Goal: Task Accomplishment & Management: Manage account settings

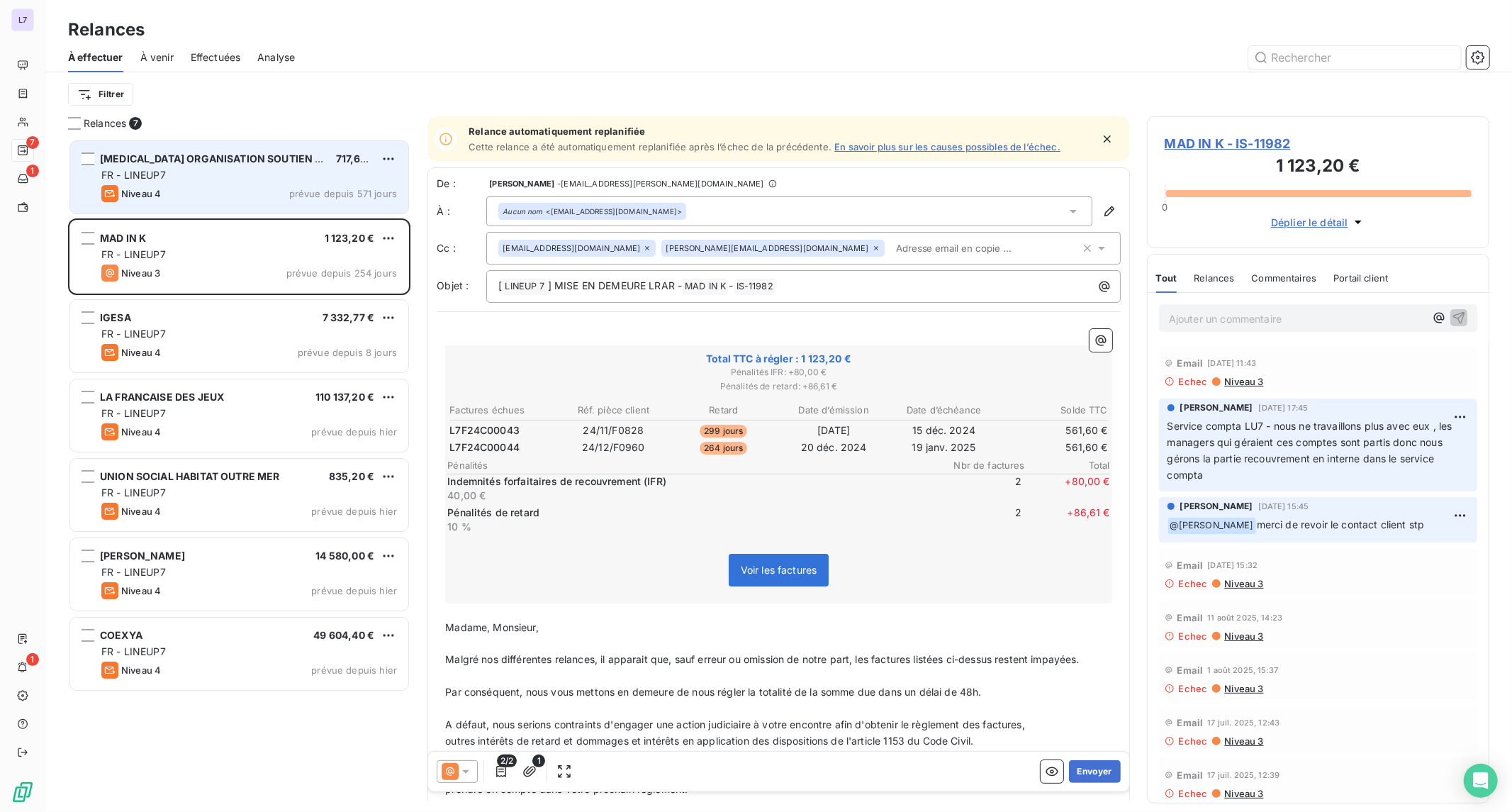
scroll to position [661, 331]
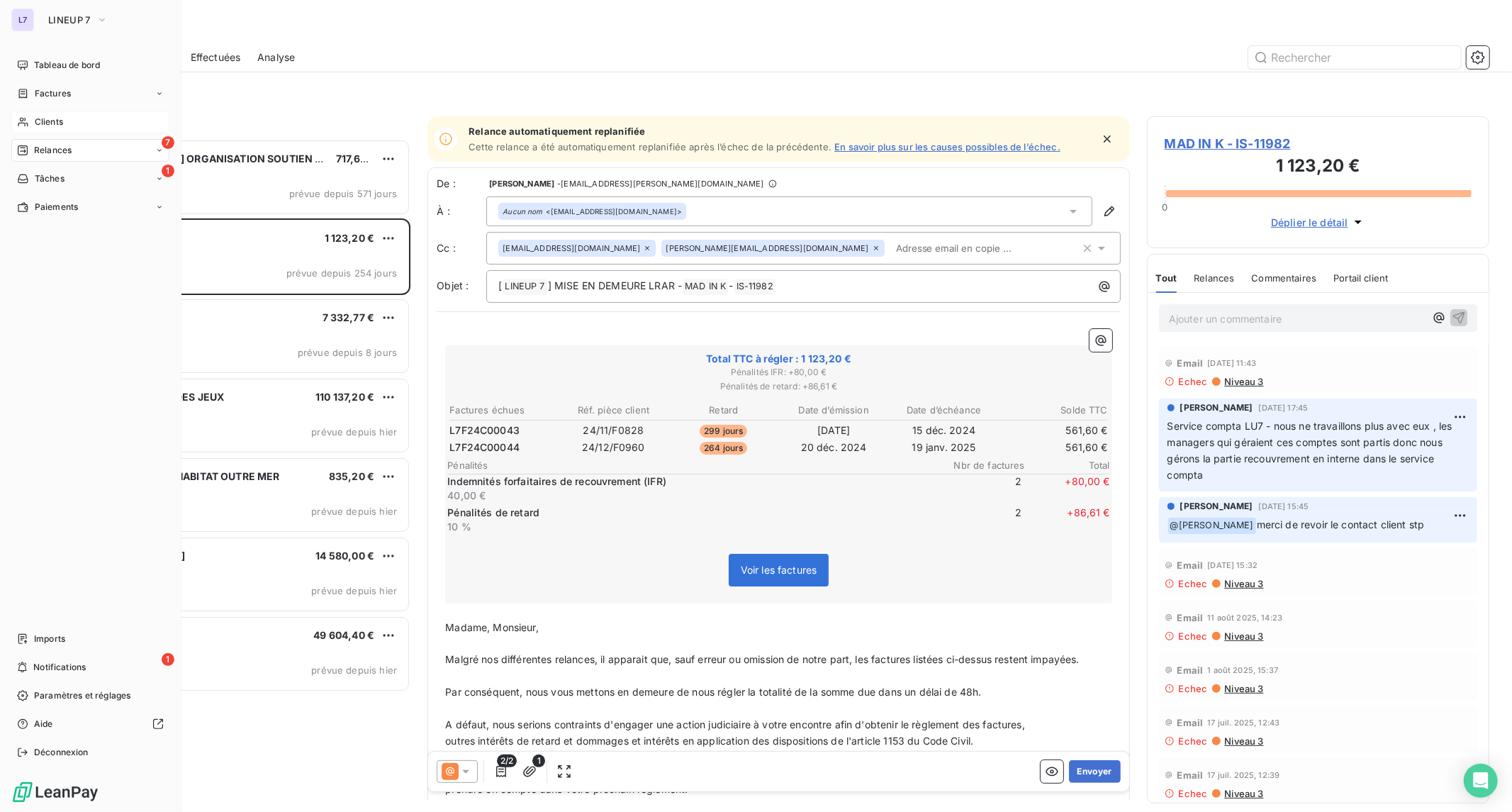
click at [47, 122] on span "Clients" at bounding box center [48, 122] width 28 height 13
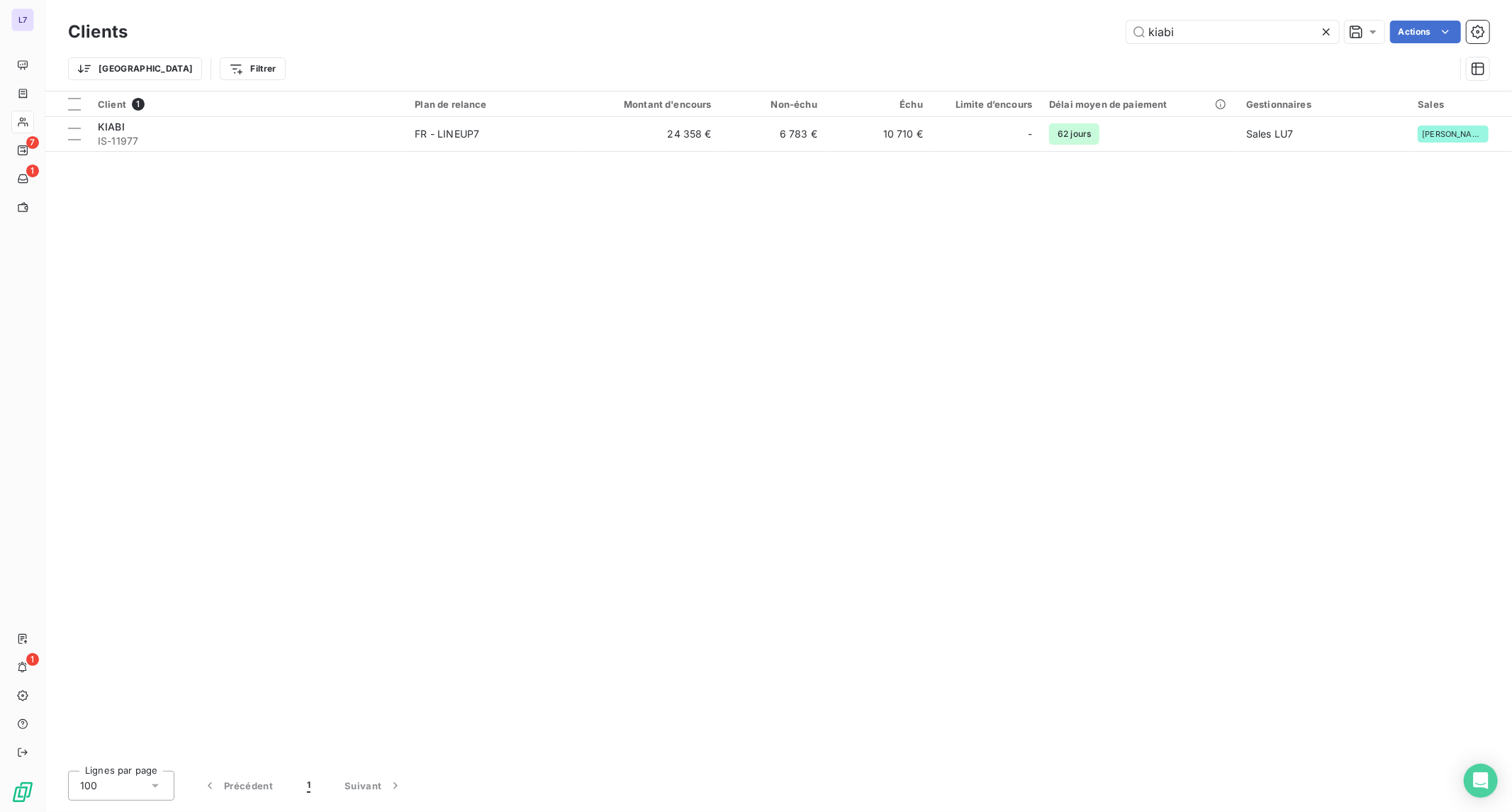
drag, startPoint x: 1211, startPoint y: 31, endPoint x: 1015, endPoint y: 25, distance: 196.1
click at [1016, 25] on div "kiabi Actions" at bounding box center [817, 32] width 1345 height 23
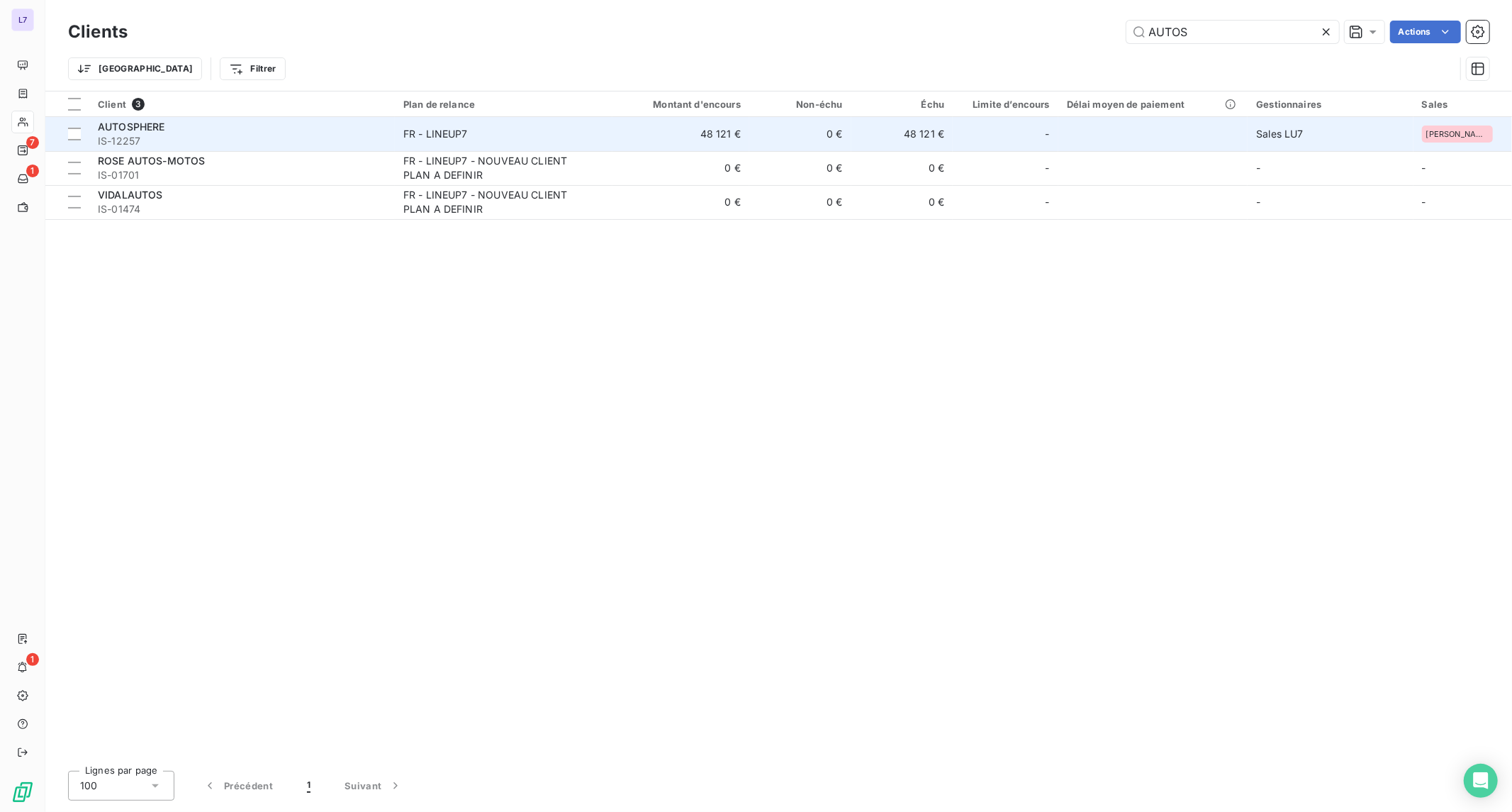
type input "AUTOS"
click at [203, 130] on div "AUTOSPHERE" at bounding box center [241, 126] width 288 height 14
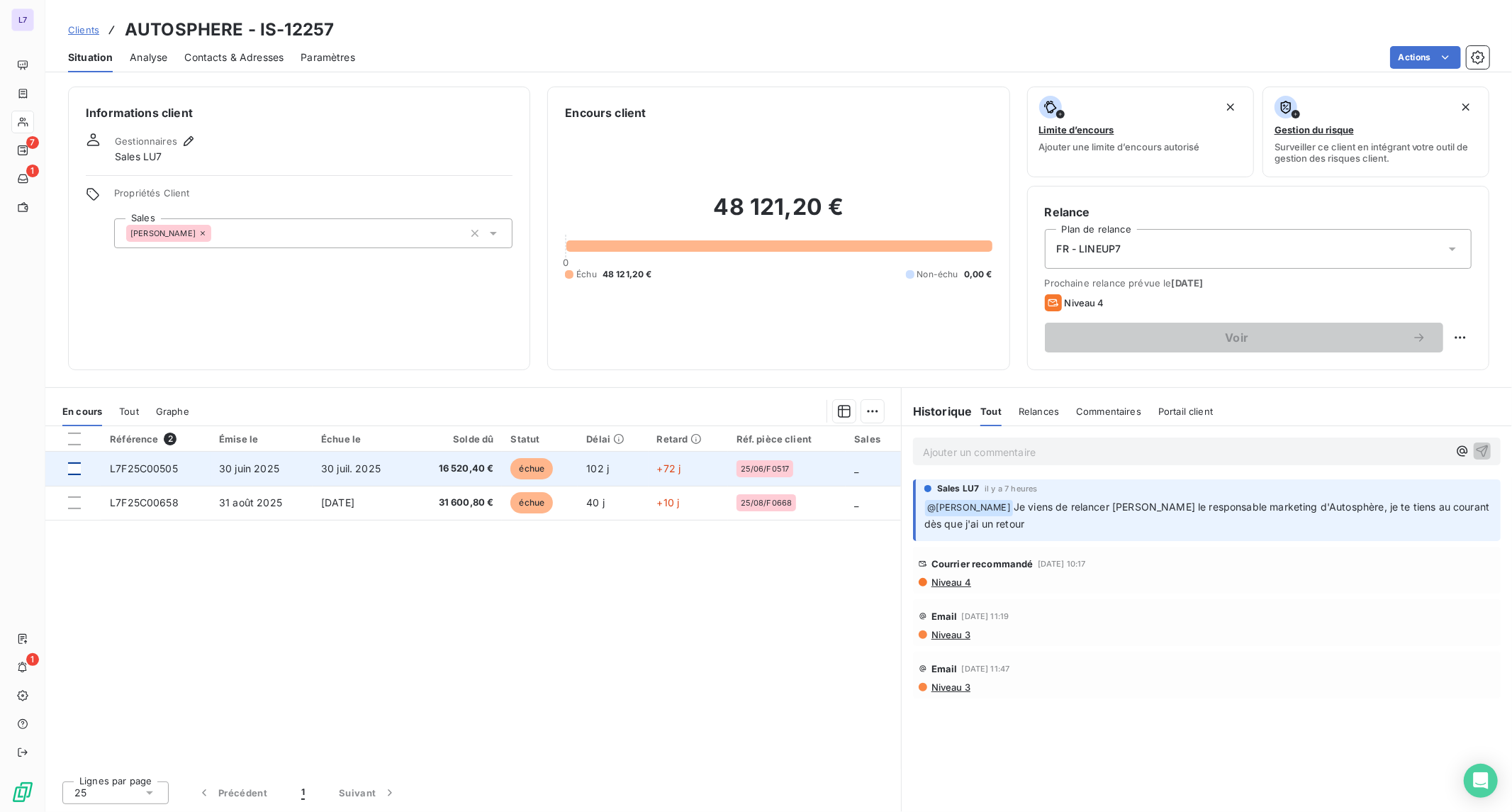
click at [79, 472] on div at bounding box center [74, 468] width 13 height 13
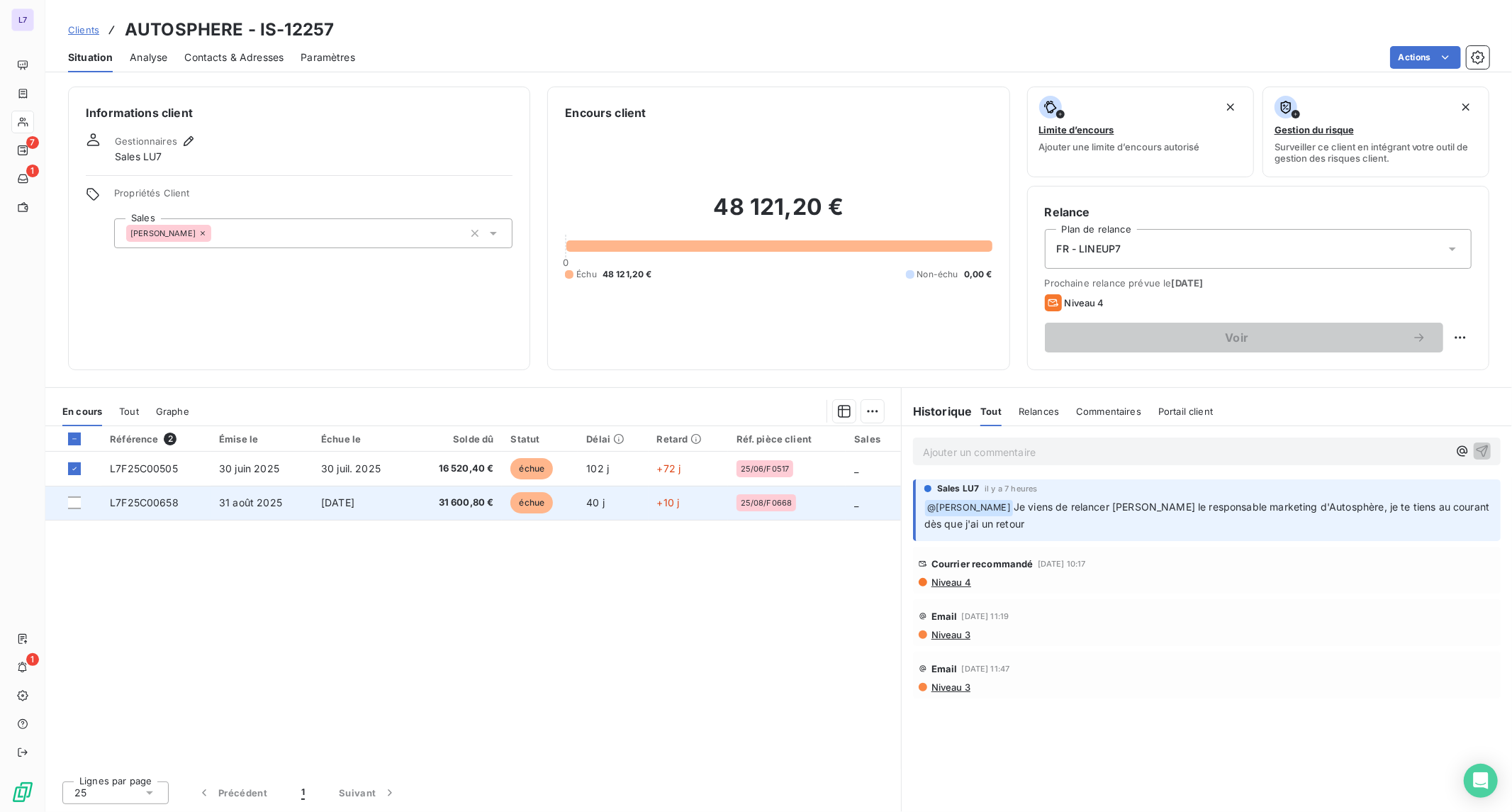
click at [80, 491] on td at bounding box center [73, 502] width 56 height 34
click at [78, 500] on div at bounding box center [74, 502] width 13 height 13
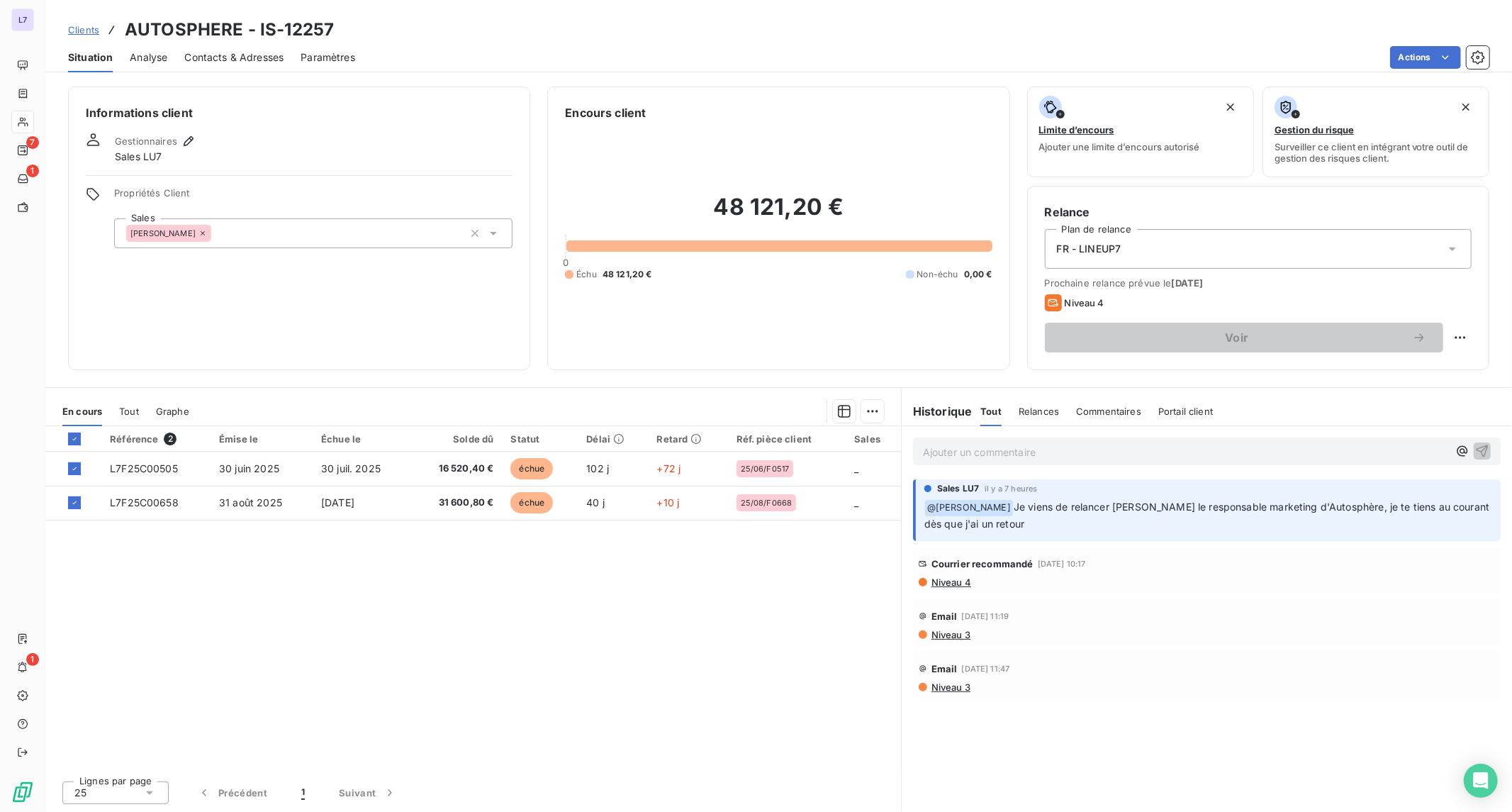
click at [866, 424] on div "En cours Tout Graphe" at bounding box center [472, 411] width 855 height 30
click at [867, 419] on html "L7 7 1 1 Clients AUTOSPHERE - IS-12257 Situation Analyse Contacts & Adresses Pa…" at bounding box center [756, 406] width 1512 height 812
click at [772, 464] on div "Ajouter une promesse de paiement (2 factures)" at bounding box center [748, 468] width 257 height 23
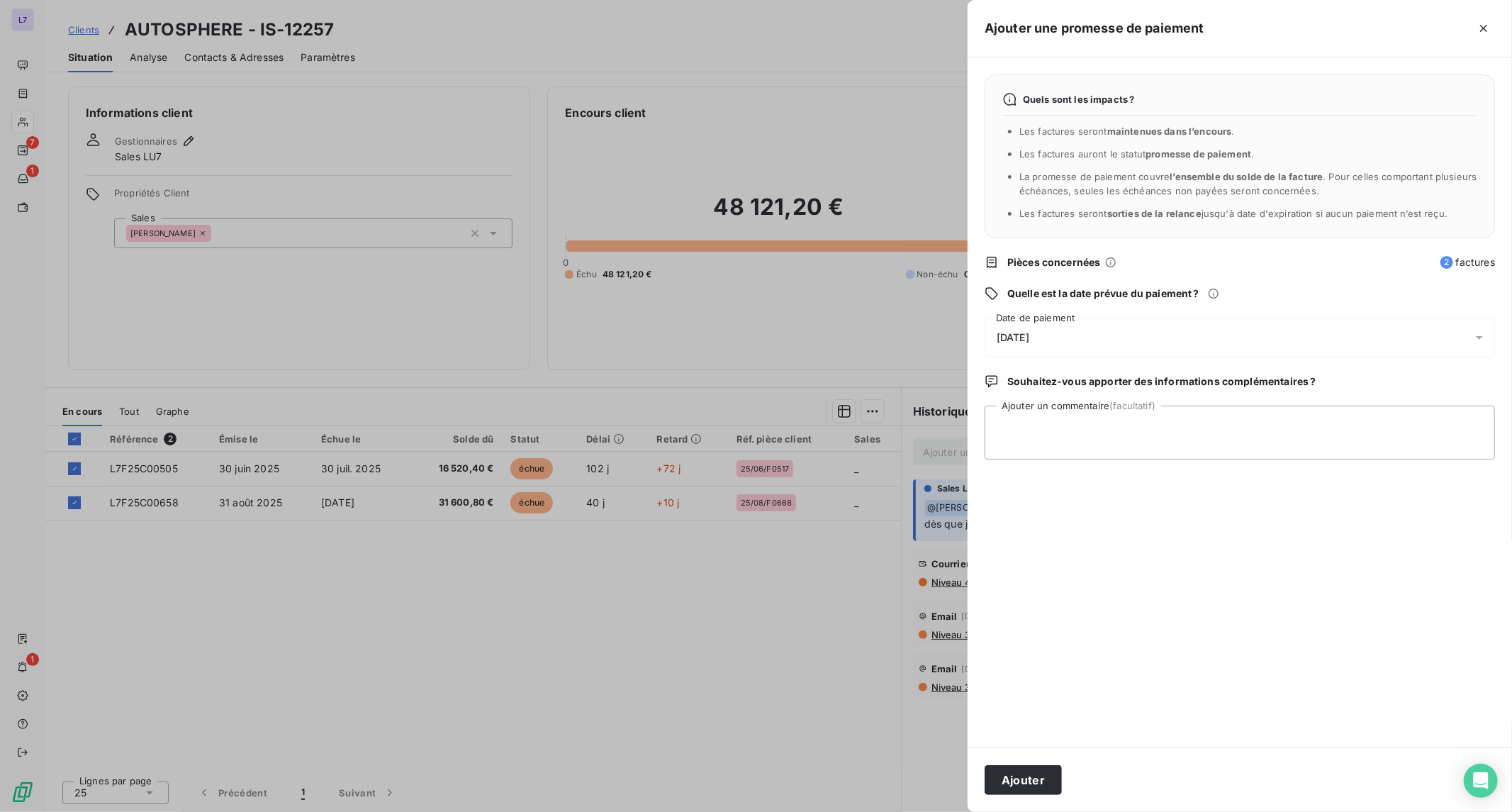
click at [1104, 338] on div "[DATE]" at bounding box center [1239, 337] width 510 height 40
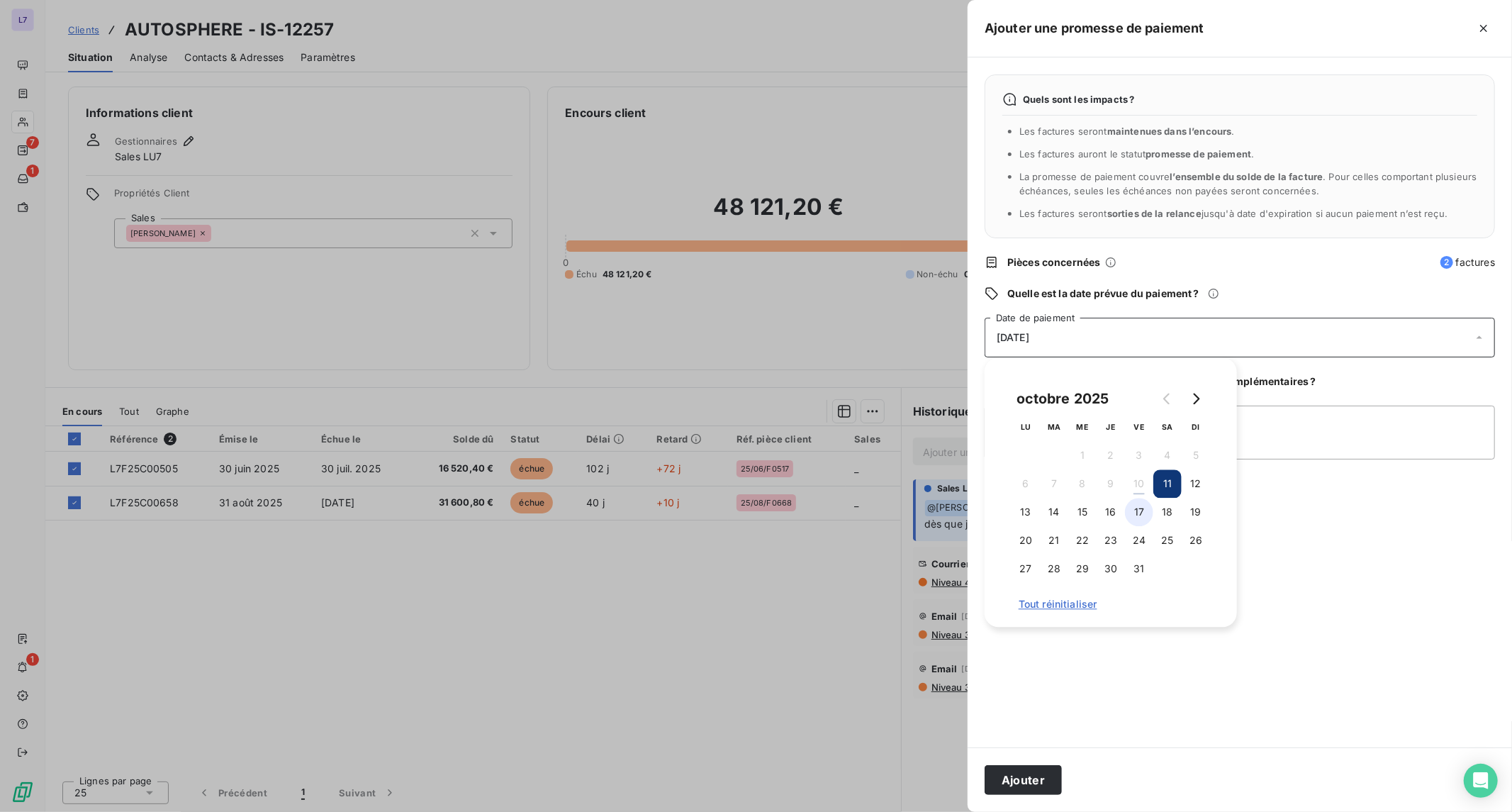
click at [1138, 514] on button "17" at bounding box center [1139, 511] width 28 height 28
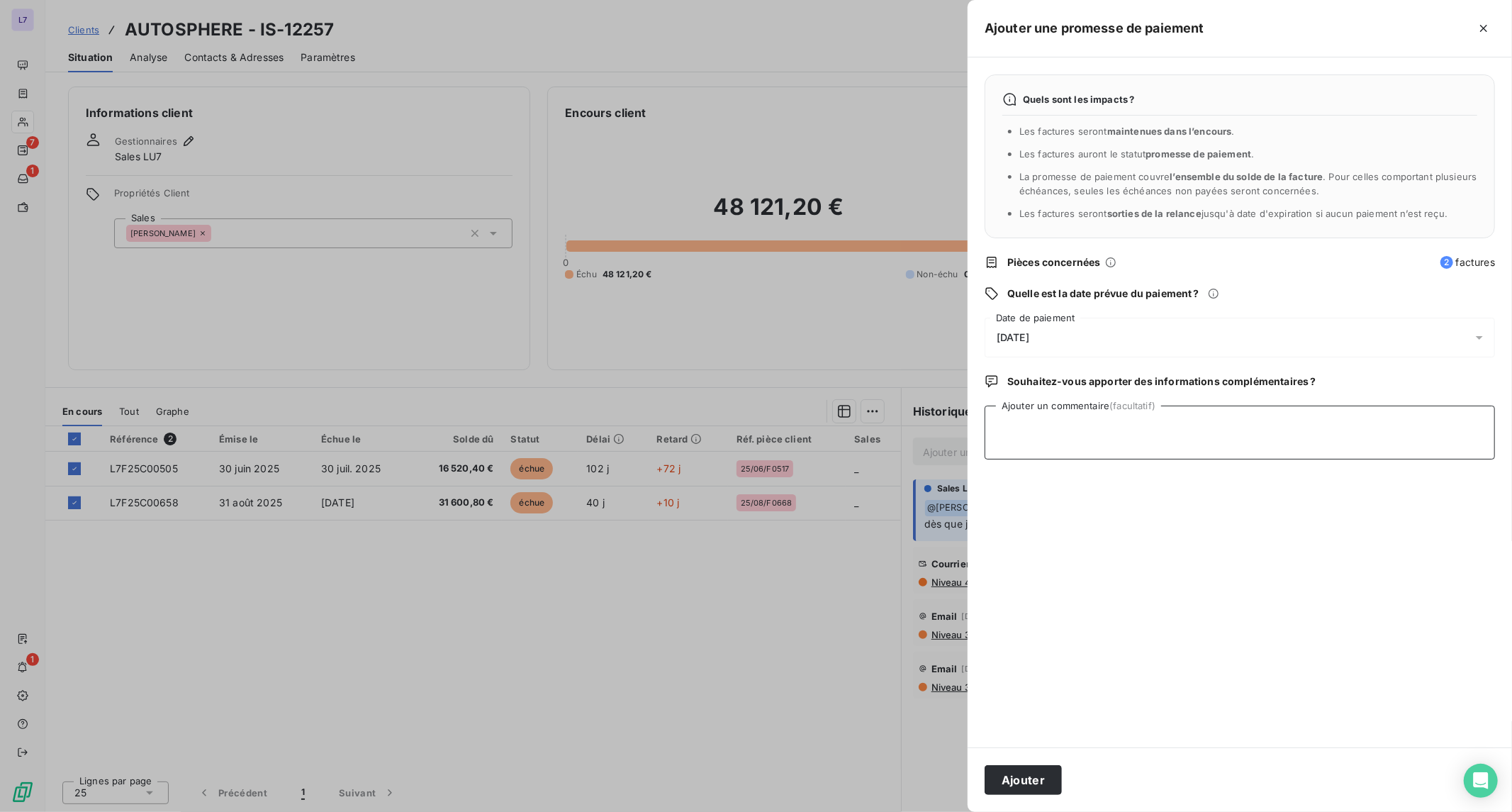
click at [1300, 450] on textarea "Ajouter un commentaire (facultatif)" at bounding box center [1239, 433] width 510 height 54
type textarea "AVIS DE VIREMENT RECU PAR MAIL - SAFIA"
click at [1030, 781] on button "Ajouter" at bounding box center [1023, 779] width 77 height 30
